Goal: Complete application form

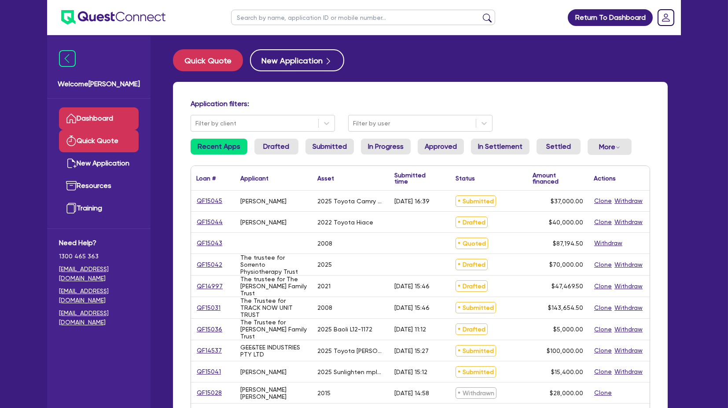
click at [100, 138] on link "Quick Quote" at bounding box center [99, 141] width 80 height 22
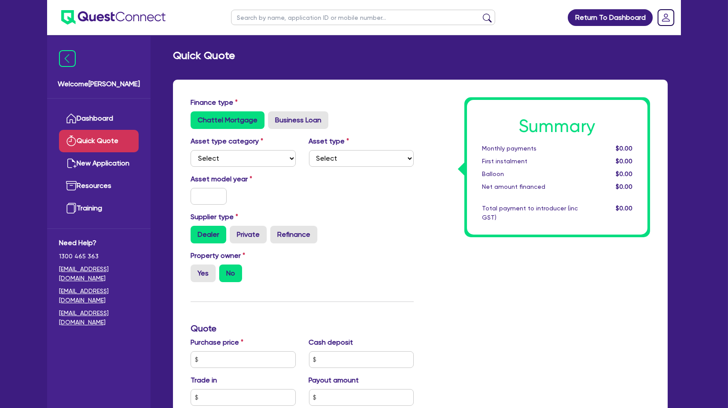
click at [83, 22] on img at bounding box center [113, 17] width 104 height 15
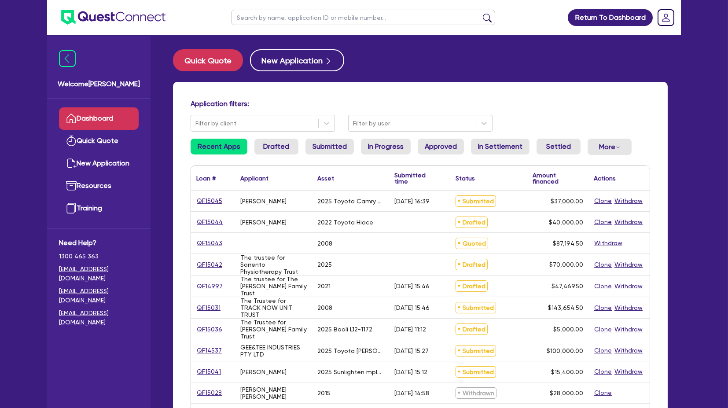
click at [269, 25] on input "text" at bounding box center [363, 17] width 264 height 15
click at [268, 24] on input "text" at bounding box center [363, 17] width 264 height 15
type input "track"
click at [480, 13] on button "submit" at bounding box center [487, 19] width 14 height 12
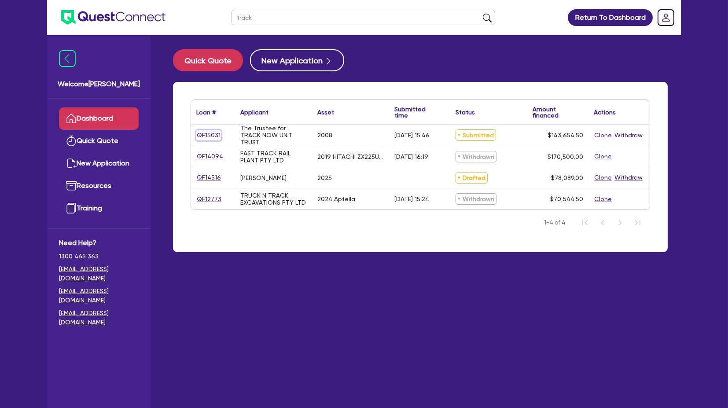
click at [212, 132] on link "QF15031" at bounding box center [208, 135] width 25 height 10
select select "TERTIARY_ASSETS"
select select "WATERCRAFT"
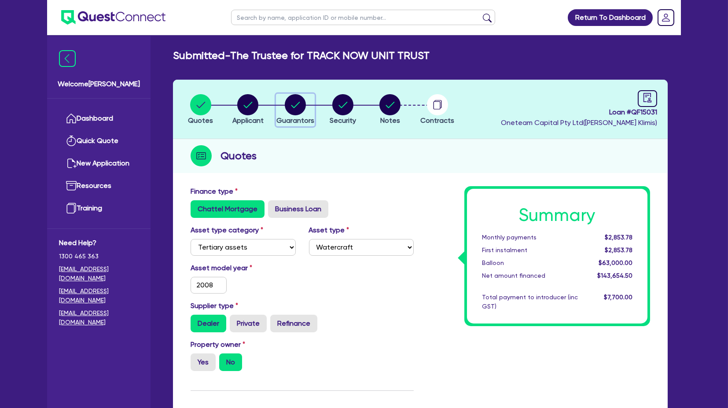
click at [290, 99] on circle "button" at bounding box center [295, 104] width 21 height 21
select select "MR"
select select "QLD"
select select "MARRIED"
select select "PROPERTY"
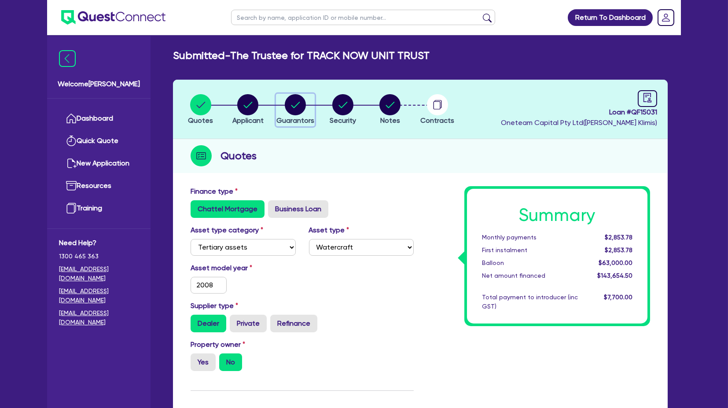
select select "CASH"
select select "INVESTMENT_PROPERTY"
select select "VEHICLE"
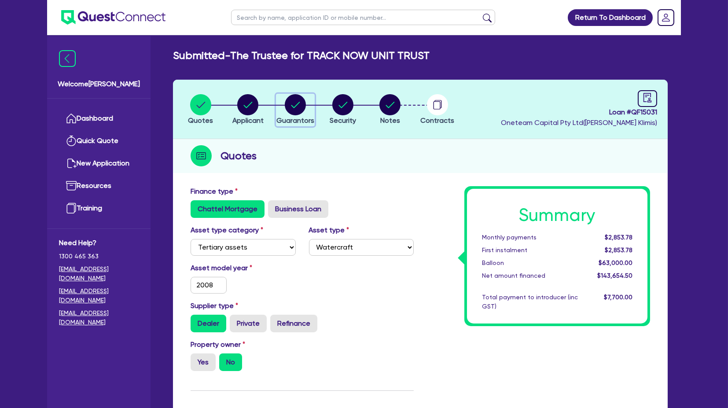
select select "MORTGAGE"
select select "INVESTMENT_PROPERTY_LOAN"
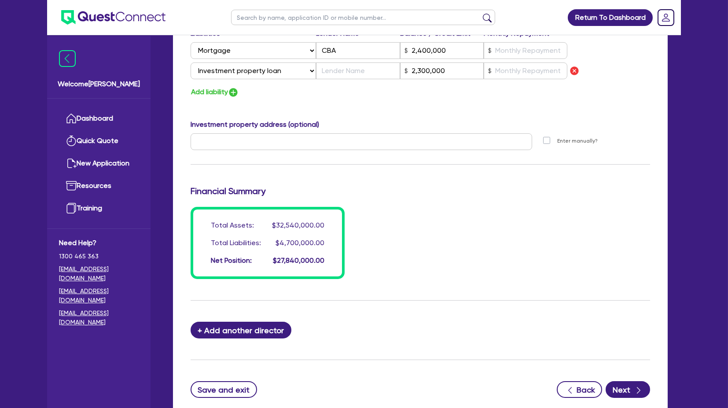
scroll to position [726, 0]
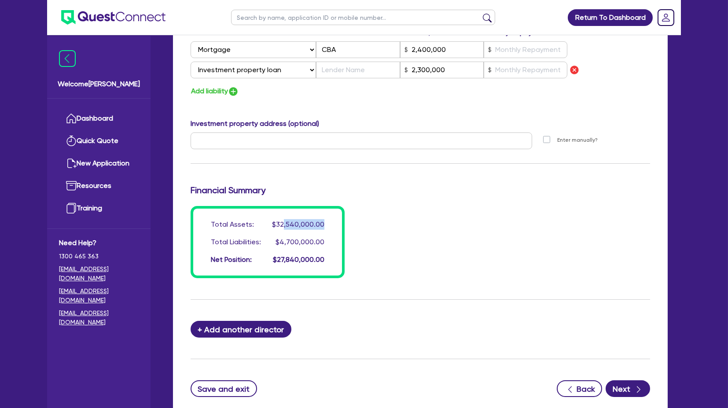
drag, startPoint x: 284, startPoint y: 221, endPoint x: 331, endPoint y: 216, distance: 47.8
click at [331, 216] on div "Total Assets: $32,540,000.00 Total Liabilities: $4,700,000.00 Net Position: $27…" at bounding box center [268, 242] width 154 height 72
drag, startPoint x: 275, startPoint y: 239, endPoint x: 305, endPoint y: 241, distance: 30.4
click at [305, 241] on div "Total Liabilities: $4,700,000.00" at bounding box center [268, 242] width 114 height 11
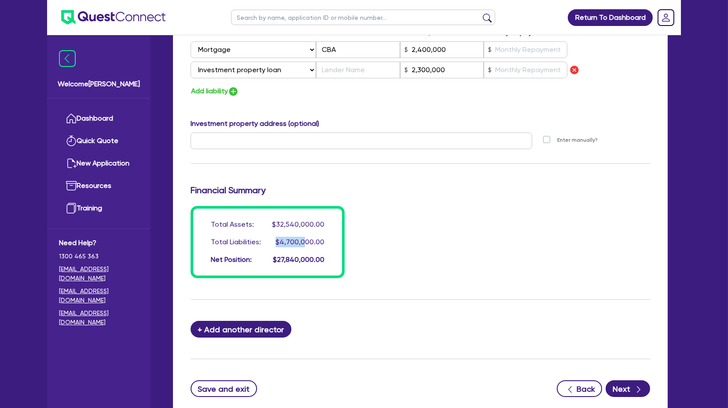
click at [305, 241] on span "$4,700,000.00" at bounding box center [300, 242] width 49 height 8
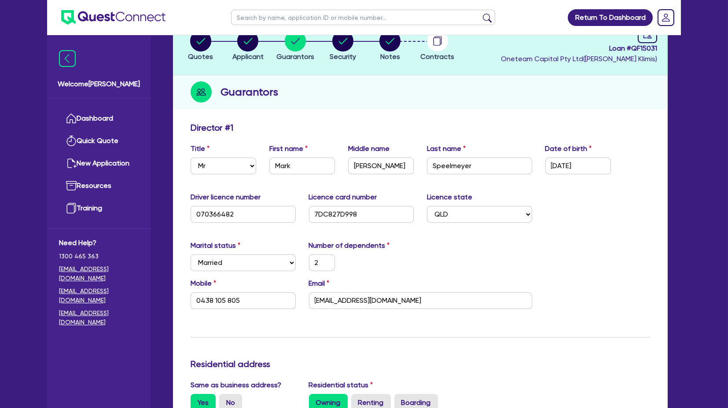
scroll to position [0, 0]
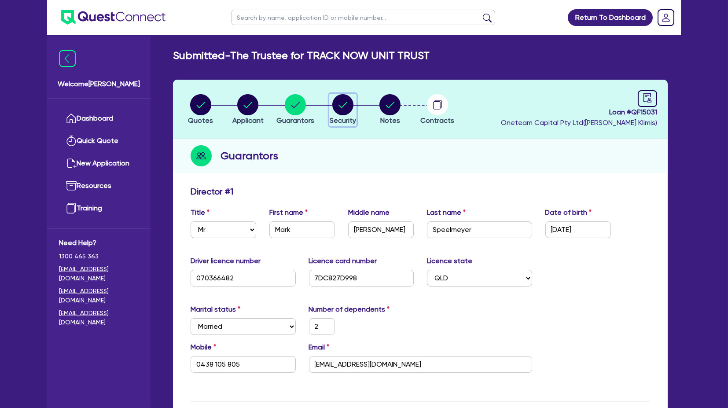
click at [343, 103] on circle "button" at bounding box center [342, 104] width 21 height 21
select select "TERTIARY_ASSETS"
select select "WATERCRAFT"
